Goal: Transaction & Acquisition: Obtain resource

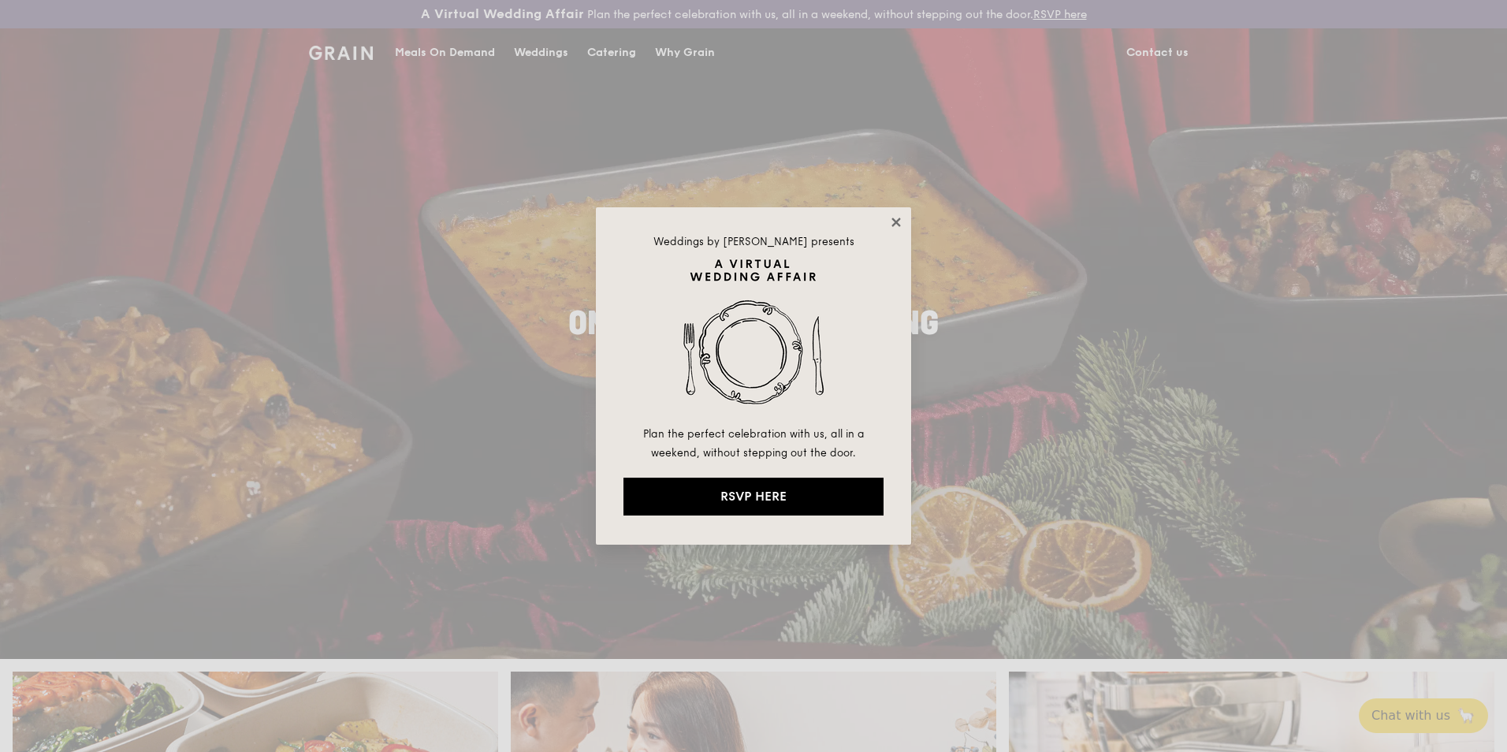
click at [894, 215] on icon at bounding box center [896, 222] width 14 height 14
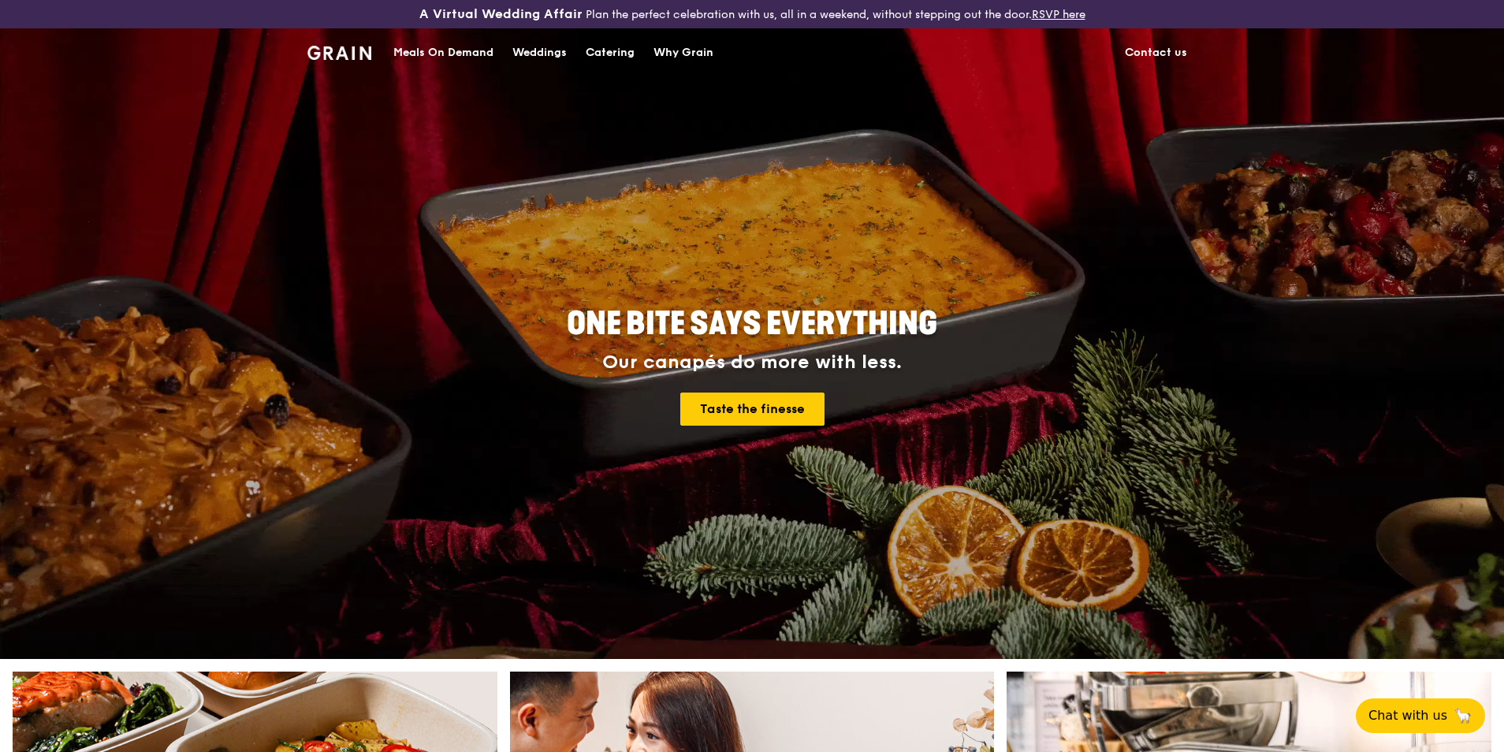
click at [424, 41] on div "Meals On Demand" at bounding box center [443, 52] width 100 height 47
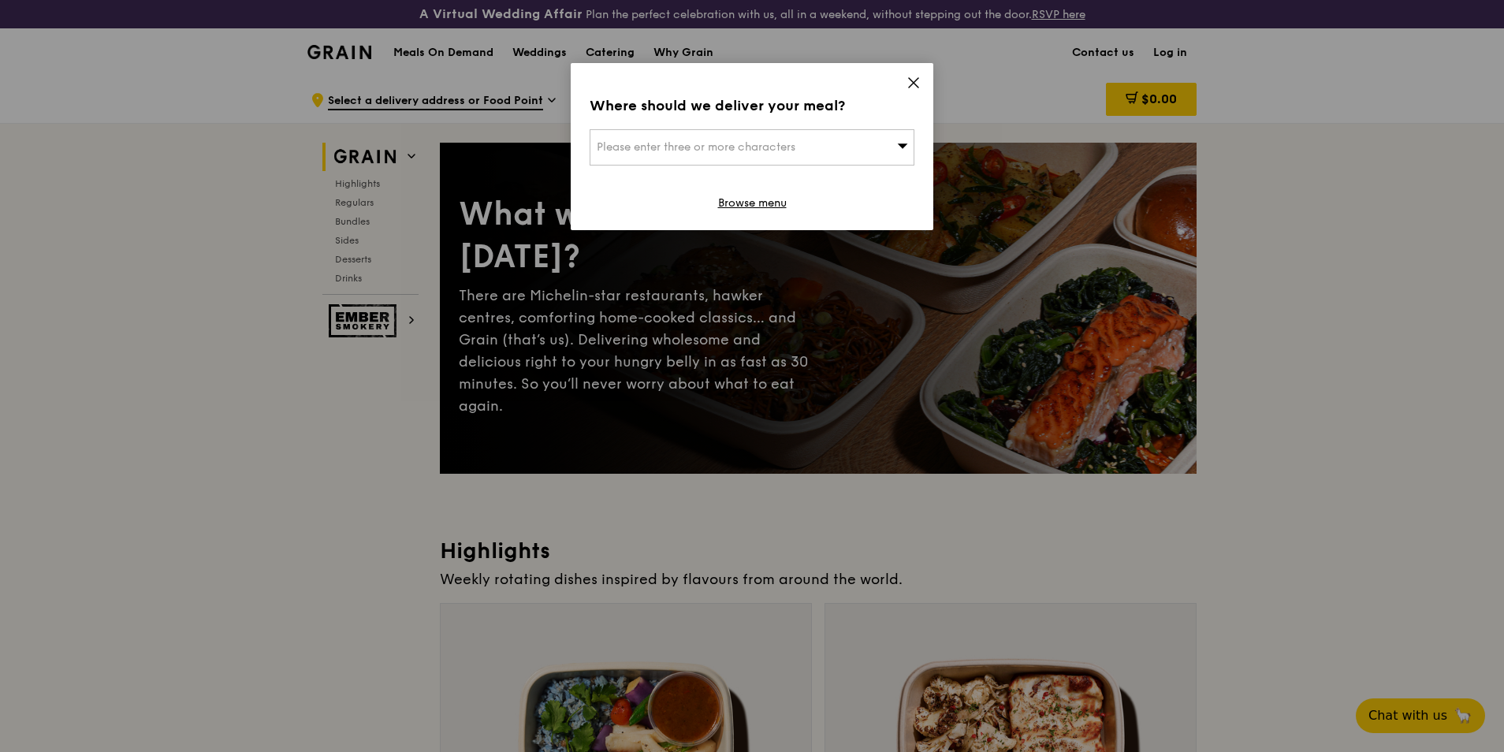
drag, startPoint x: 909, startPoint y: 77, endPoint x: 944, endPoint y: 115, distance: 51.9
click at [909, 77] on icon at bounding box center [913, 83] width 14 height 14
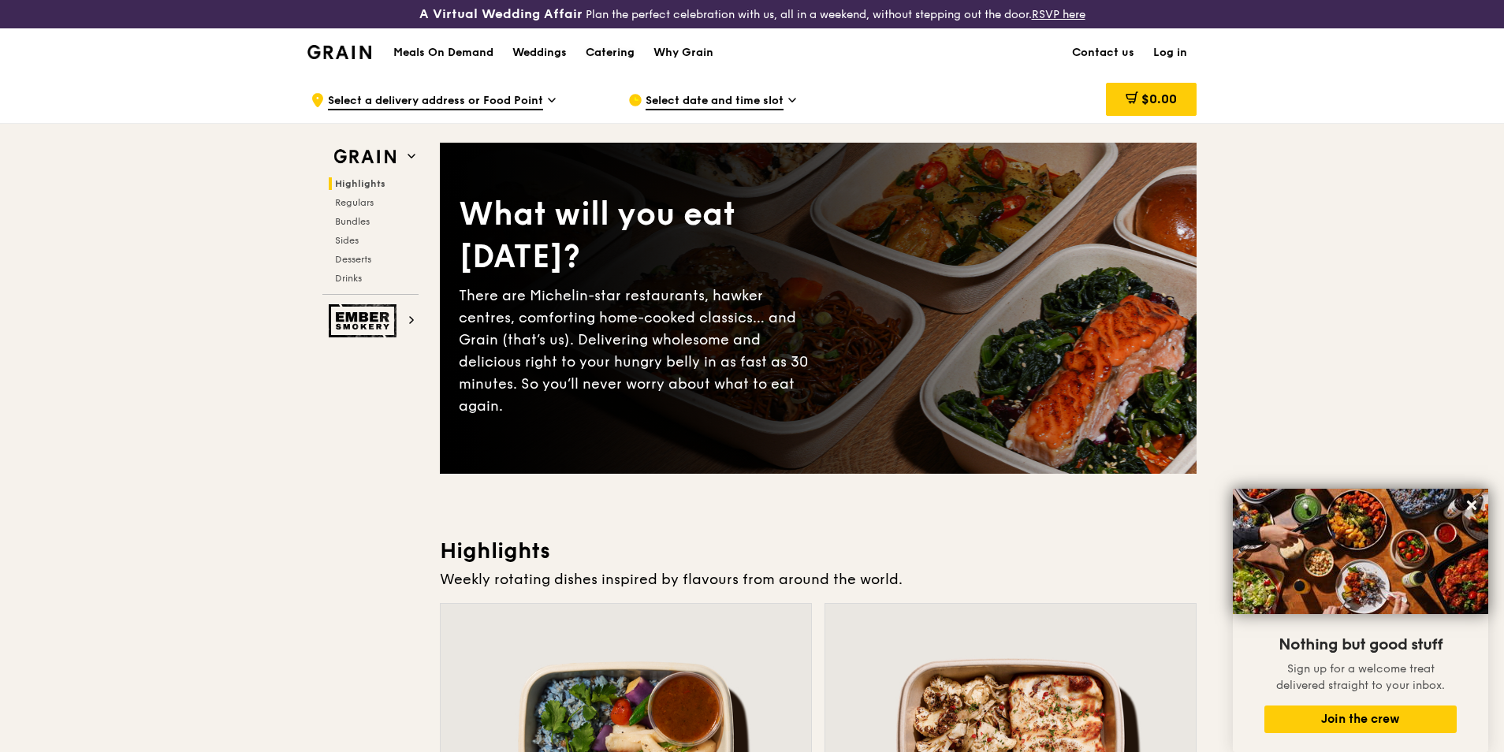
click at [593, 49] on div "Catering" at bounding box center [610, 52] width 49 height 47
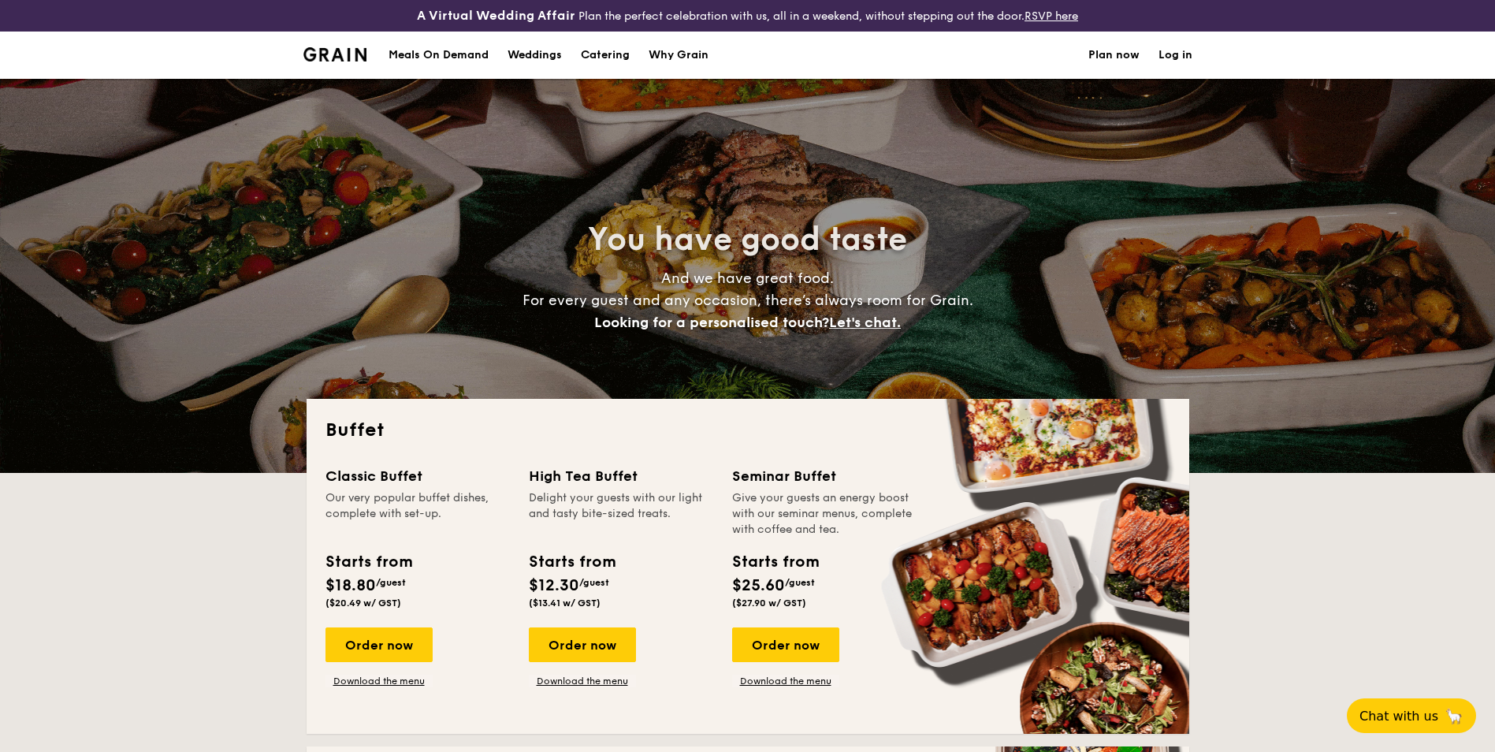
select select
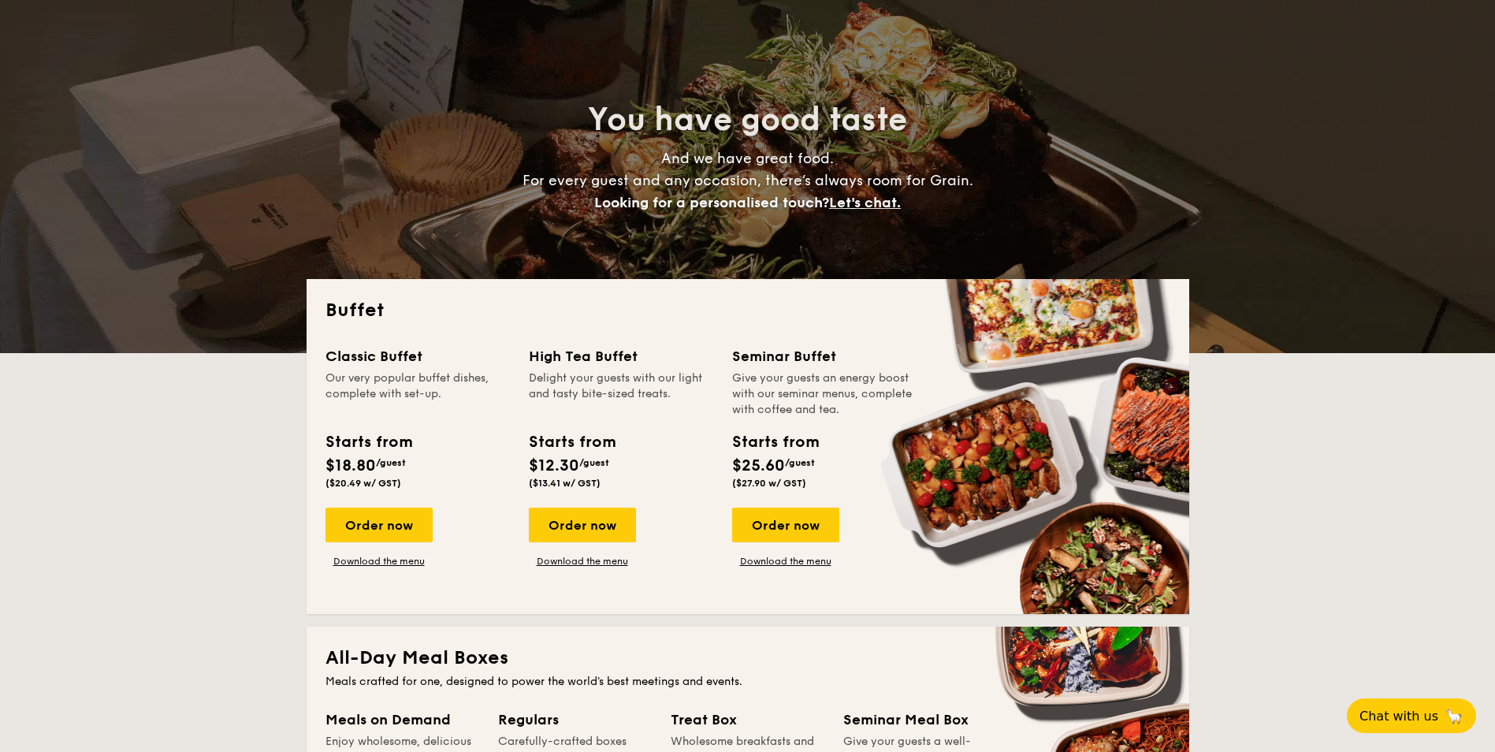
scroll to position [158, 0]
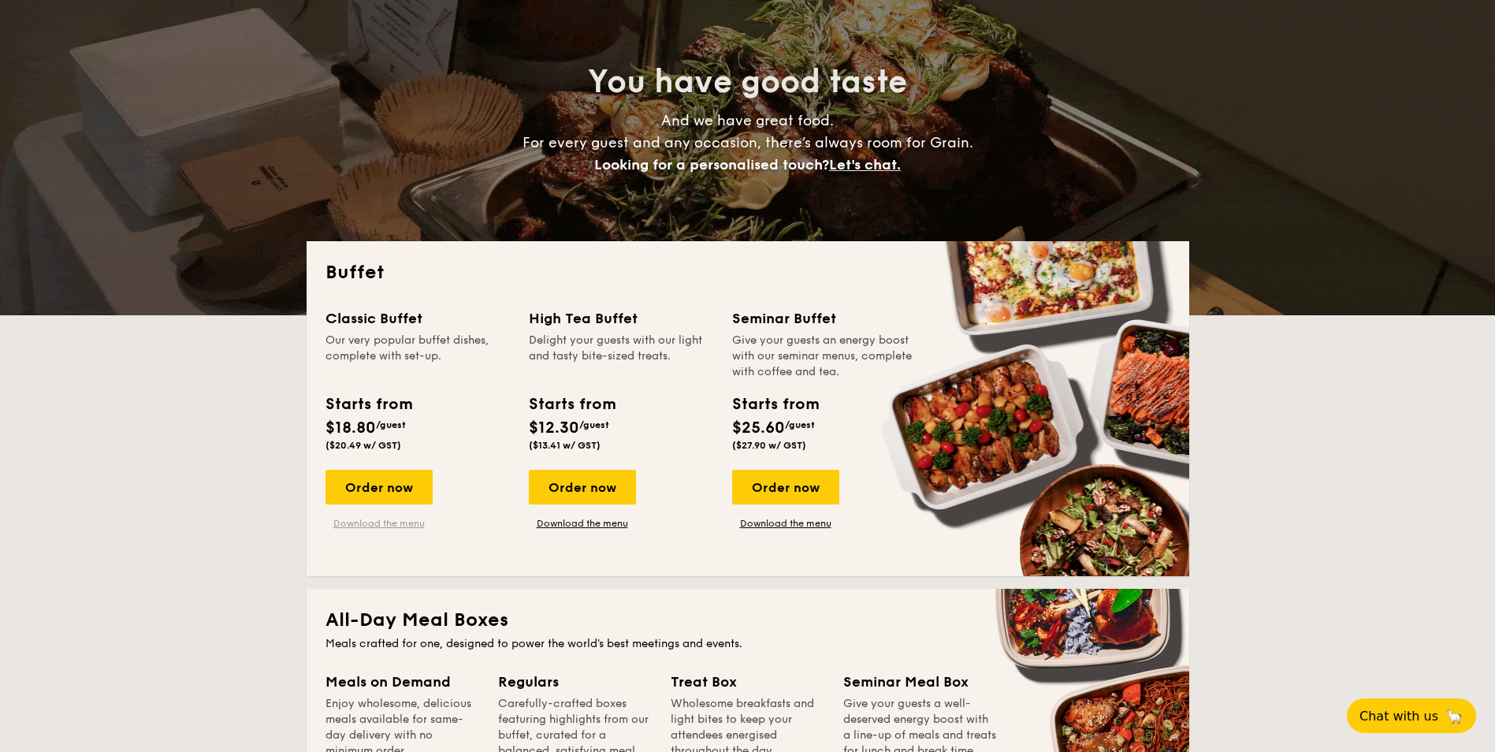
click at [378, 525] on link "Download the menu" at bounding box center [379, 523] width 107 height 13
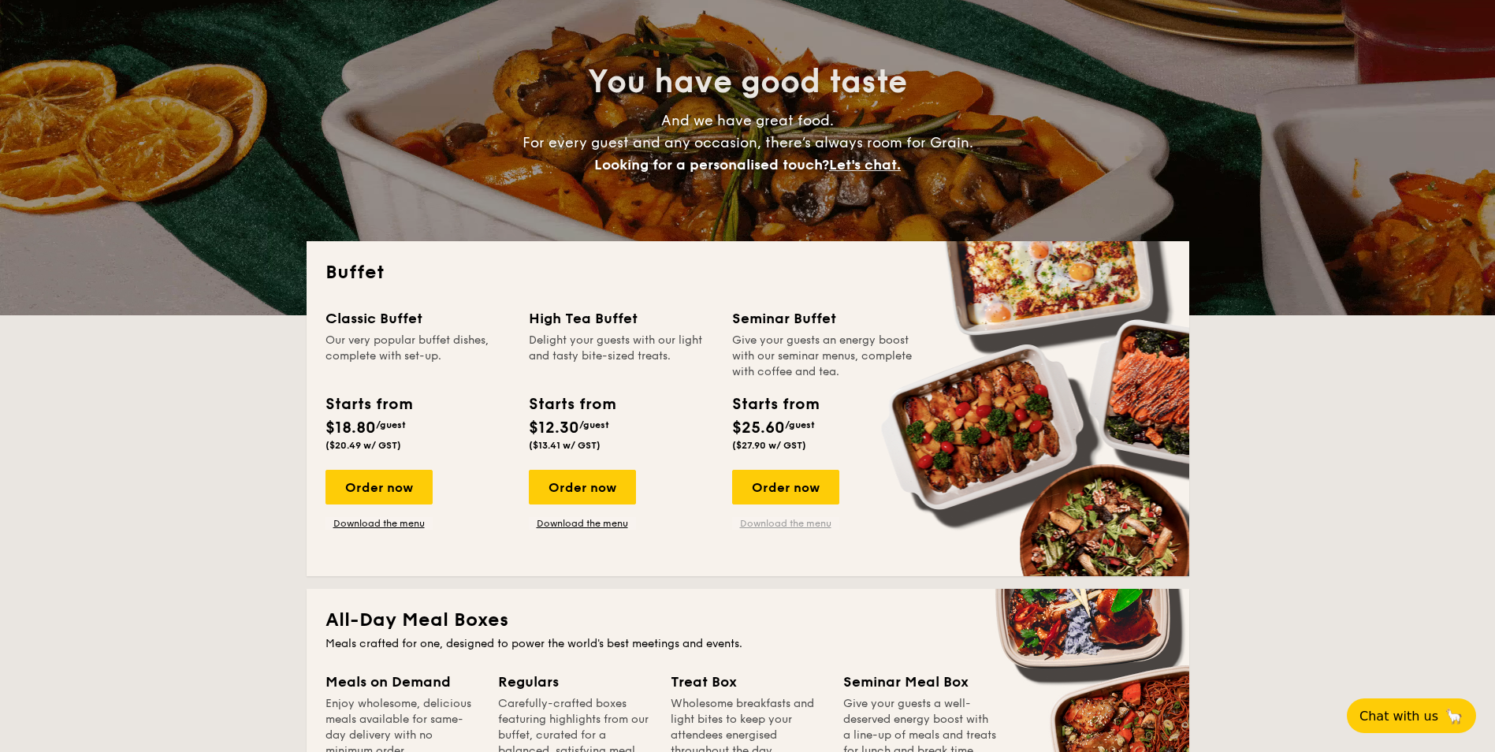
click at [785, 527] on link "Download the menu" at bounding box center [785, 523] width 107 height 13
